Goal: Find specific page/section: Find specific page/section

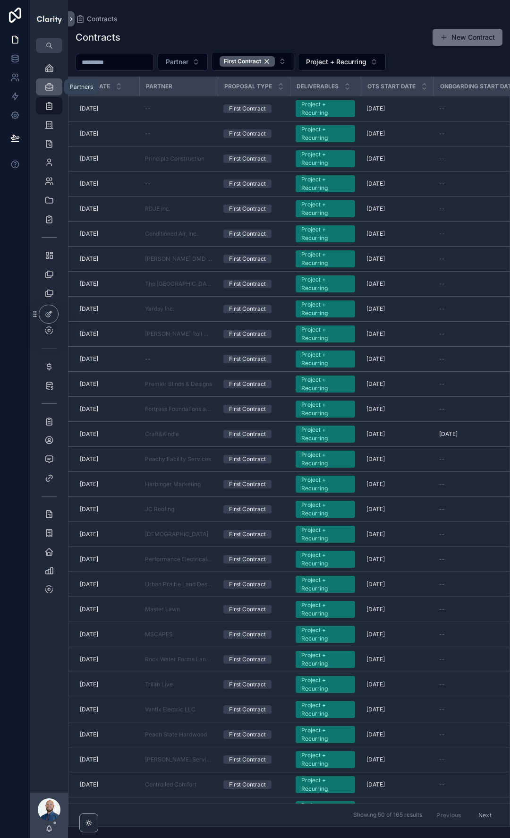
click at [49, 87] on icon "scrollable content" at bounding box center [48, 86] width 9 height 9
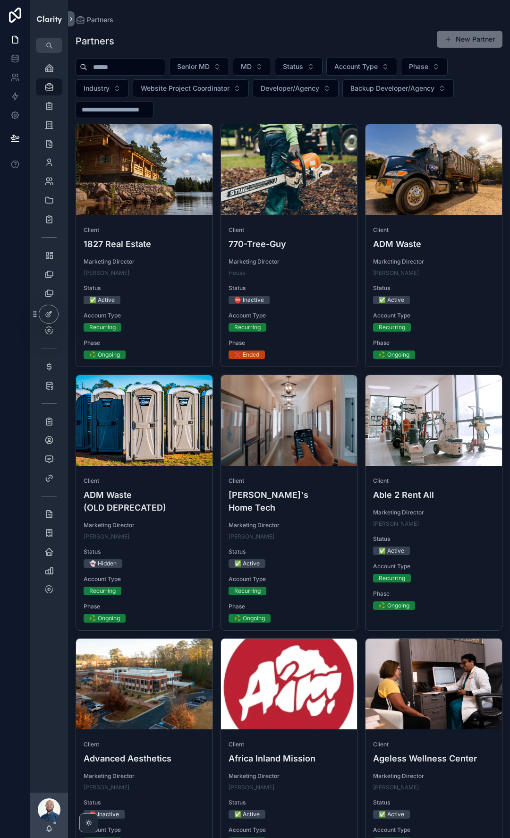
click at [127, 64] on input "scrollable content" at bounding box center [125, 66] width 77 height 13
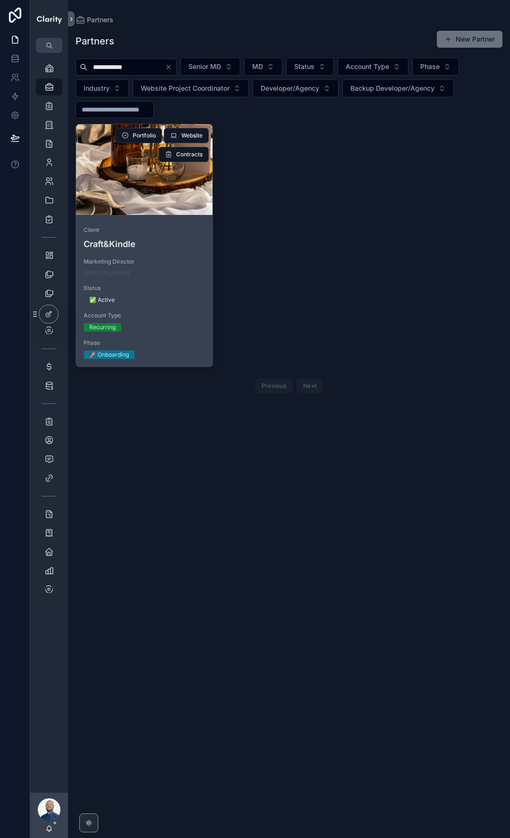
type input "**********"
click at [155, 180] on div "scrollable content" at bounding box center [144, 169] width 137 height 91
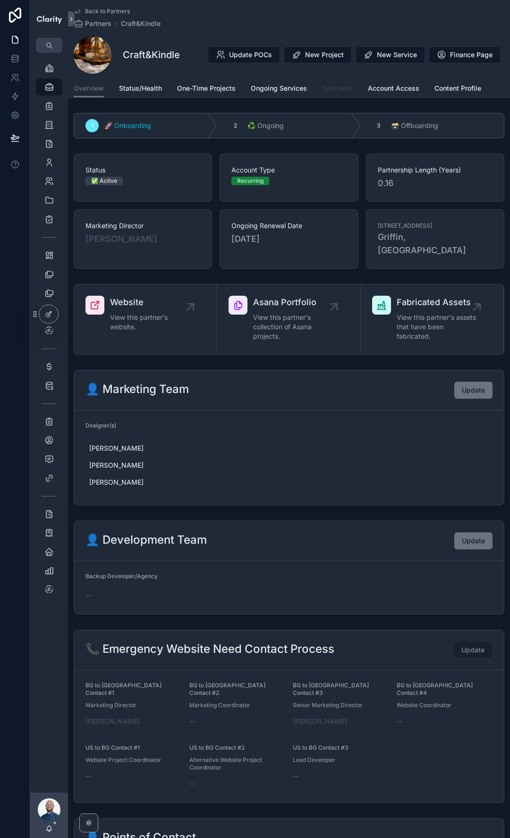
click at [335, 91] on span "Contracts" at bounding box center [337, 88] width 31 height 9
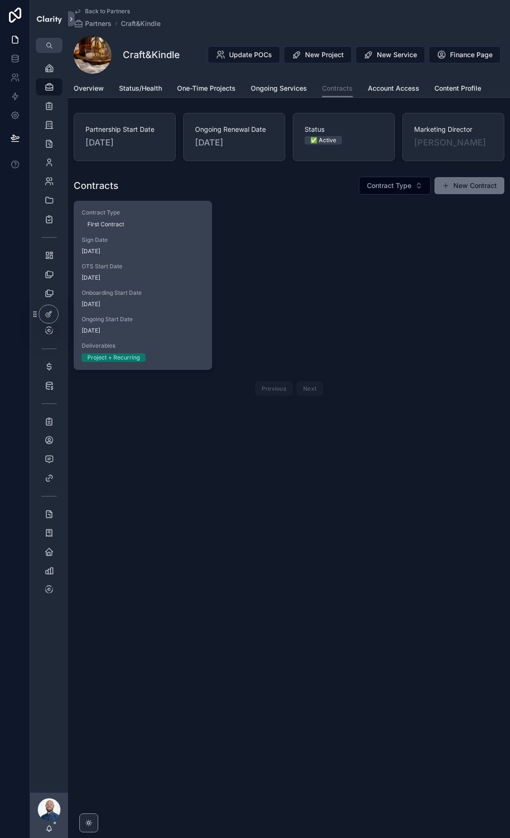
click at [160, 252] on span "[DATE]" at bounding box center [143, 252] width 122 height 8
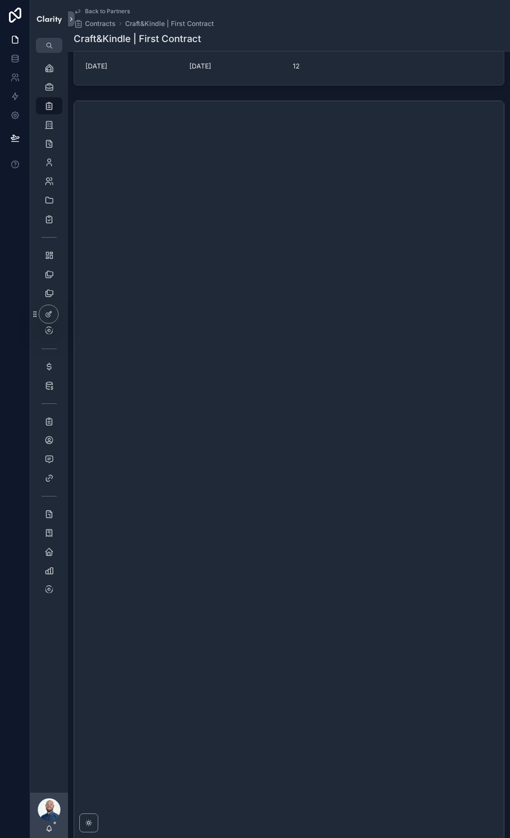
scroll to position [278, 0]
click at [50, 86] on icon "scrollable content" at bounding box center [48, 86] width 9 height 9
